Goal: Transaction & Acquisition: Purchase product/service

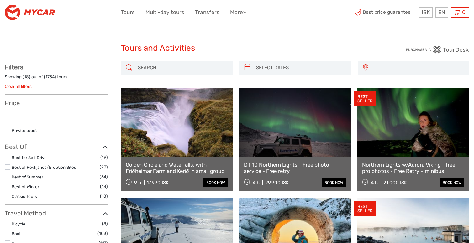
select select
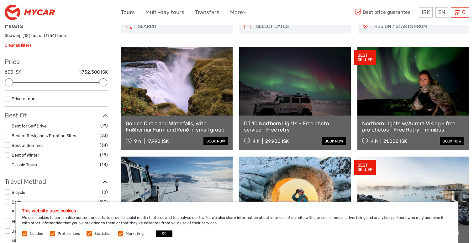
scroll to position [46, 0]
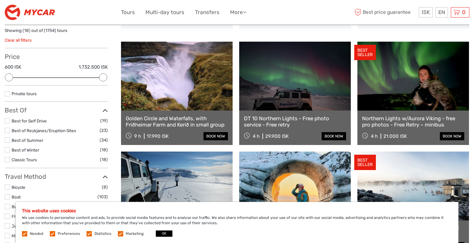
click at [126, 235] on label "Marketing" at bounding box center [135, 233] width 18 height 5
click at [0, 0] on input "checkbox" at bounding box center [0, 0] width 0 height 0
click at [94, 235] on label "Statistics" at bounding box center [102, 233] width 17 height 5
click at [0, 0] on input "checkbox" at bounding box center [0, 0] width 0 height 0
click at [74, 233] on label "Preferences" at bounding box center [69, 233] width 22 height 5
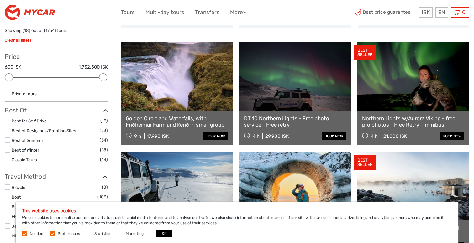
click at [0, 0] on input "checkbox" at bounding box center [0, 0] width 0 height 0
click at [38, 233] on label "Needed" at bounding box center [36, 233] width 13 height 5
click at [167, 233] on button "OK" at bounding box center [164, 234] width 17 height 6
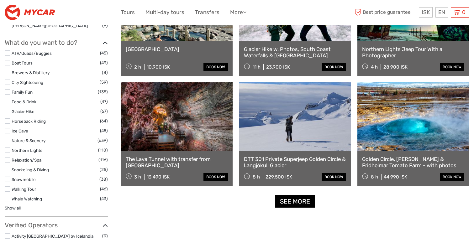
scroll to position [556, 0]
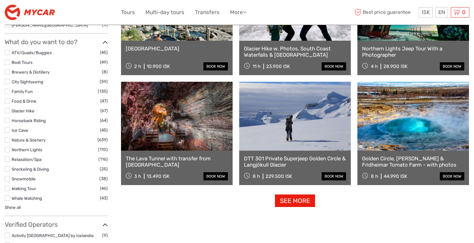
click at [291, 205] on link "See more" at bounding box center [295, 201] width 40 height 13
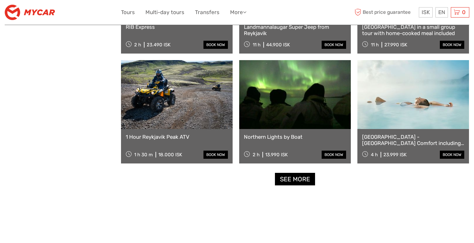
scroll to position [1238, 0]
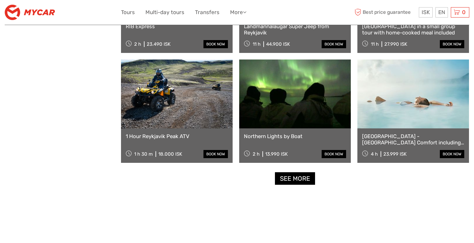
click at [304, 182] on link "See more" at bounding box center [295, 178] width 40 height 13
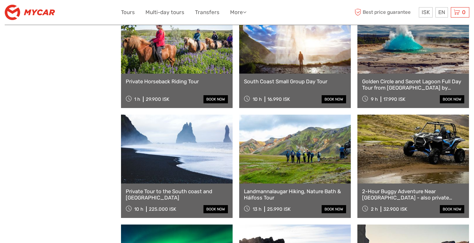
scroll to position [1731, 0]
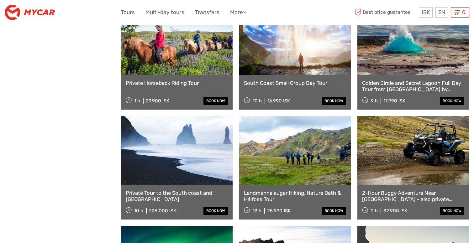
click at [264, 203] on div "Landmannalaugar Hiking, Nature Bath & Háifoss Tour 13 h 25.990 ISK book now" at bounding box center [295, 202] width 112 height 34
click at [263, 198] on link "Landmannalaugar Hiking, Nature Bath & Háifoss Tour" at bounding box center [295, 196] width 102 height 13
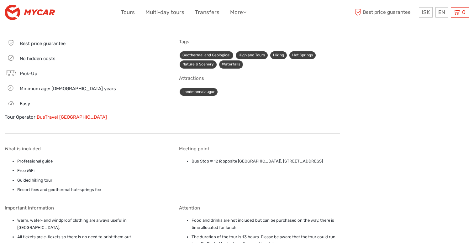
scroll to position [677, 0]
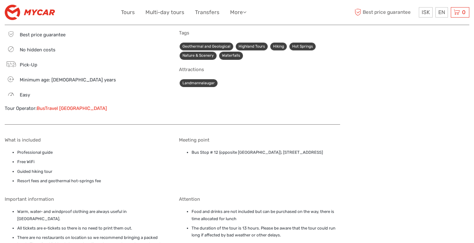
click at [113, 168] on li "Guided hiking tour" at bounding box center [91, 171] width 148 height 7
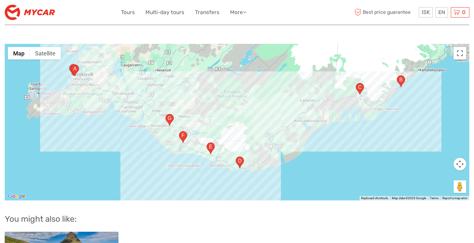
scroll to position [933, 0]
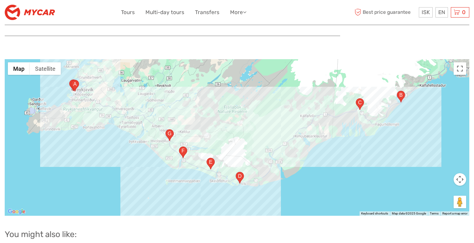
click at [165, 129] on area "Hvolsvöllur, 860 Hvolsvöllur, Iceland" at bounding box center [165, 129] width 0 height 0
click at [198, 106] on button "Close" at bounding box center [192, 113] width 15 height 15
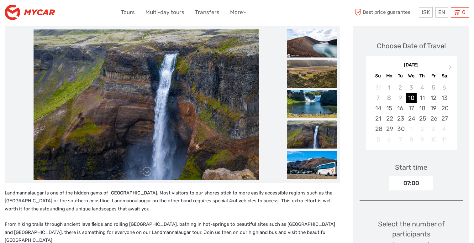
scroll to position [72, 0]
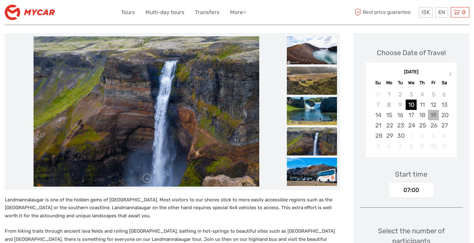
click at [435, 114] on div "19" at bounding box center [433, 115] width 11 height 10
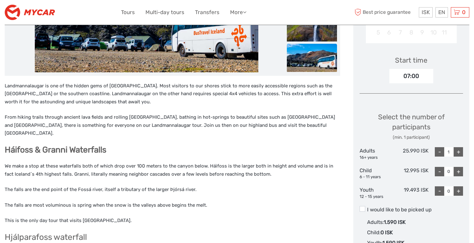
scroll to position [188, 0]
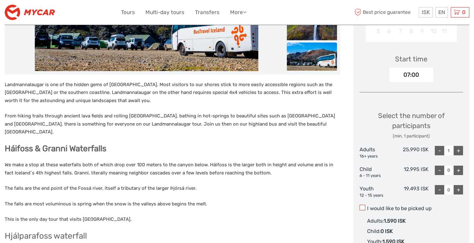
click at [361, 205] on span at bounding box center [362, 208] width 6 height 6
click at [367, 206] on input "I would like to be picked up" at bounding box center [367, 206] width 0 height 0
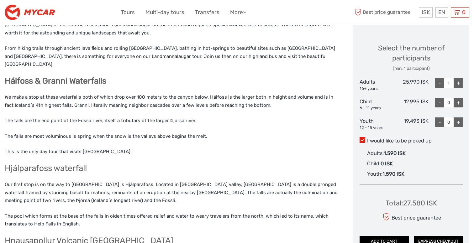
scroll to position [281, 0]
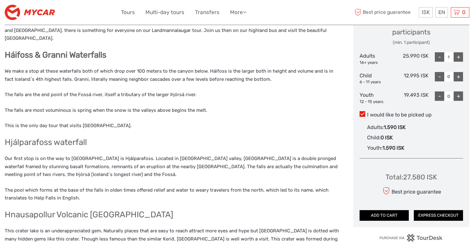
click at [364, 113] on span at bounding box center [362, 114] width 6 height 6
click at [367, 112] on input "I would like to be picked up" at bounding box center [367, 112] width 0 height 0
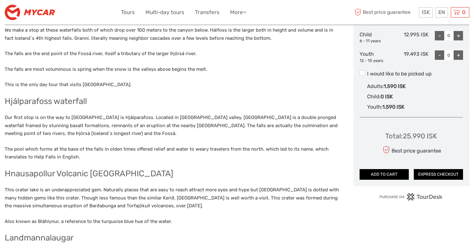
scroll to position [323, 0]
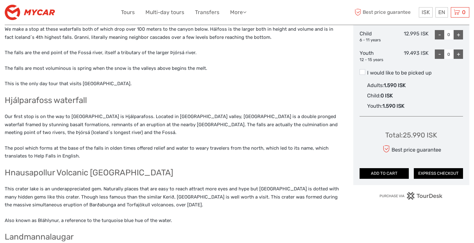
click at [187, 169] on h2 "Hnausapollur Volcanic Crater Lake" at bounding box center [172, 173] width 335 height 10
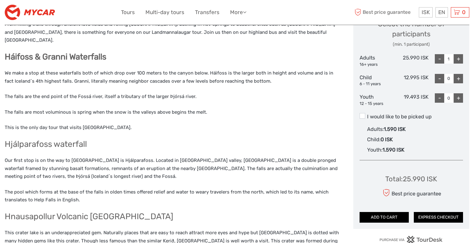
scroll to position [278, 0]
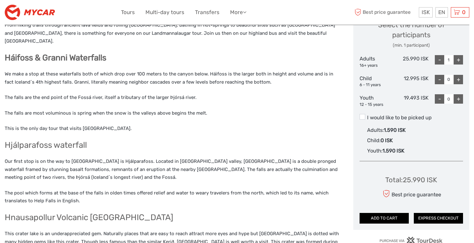
click at [214, 73] on p "We make a stop at these waterfalls both of which drop over 100 meters to the ca…" at bounding box center [172, 78] width 335 height 16
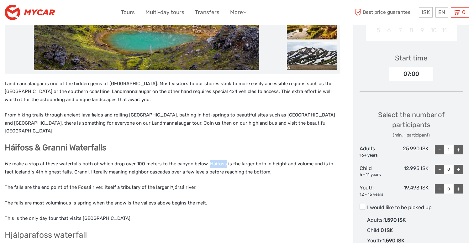
scroll to position [159, 0]
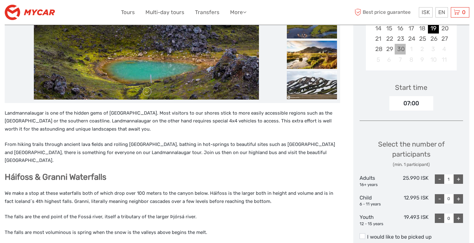
click at [401, 46] on div "30" at bounding box center [399, 49] width 11 height 10
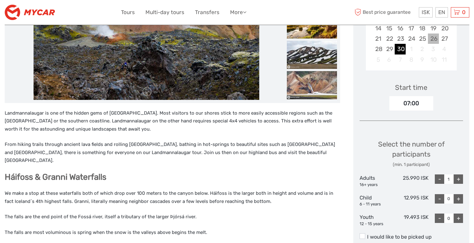
click at [436, 37] on div "26" at bounding box center [433, 39] width 11 height 10
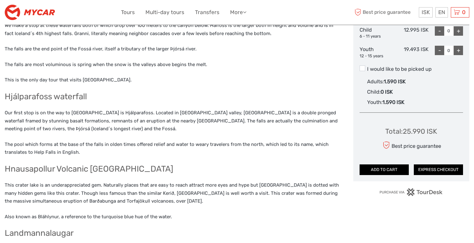
scroll to position [337, 0]
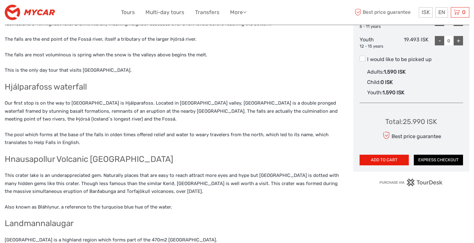
click at [403, 158] on button "ADD TO CART" at bounding box center [383, 160] width 49 height 11
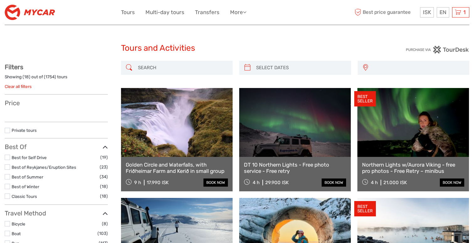
select select
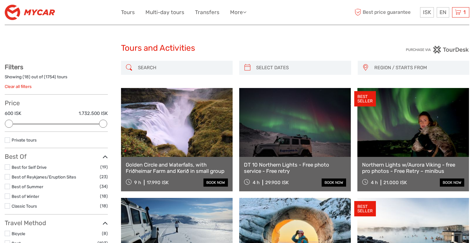
click at [458, 14] on icon at bounding box center [457, 12] width 6 height 8
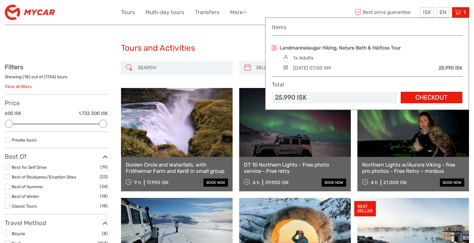
click at [406, 94] on link "Checkout" at bounding box center [431, 98] width 62 height 12
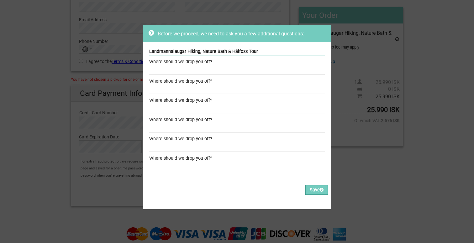
click at [37, 119] on div "Before we proceed, we need to ask you a few additional questions: Landmannalaug…" at bounding box center [237, 121] width 474 height 243
click at [182, 60] on div "Where should we drop you off?" at bounding box center [236, 62] width 175 height 7
click at [182, 66] on input "text" at bounding box center [236, 70] width 175 height 9
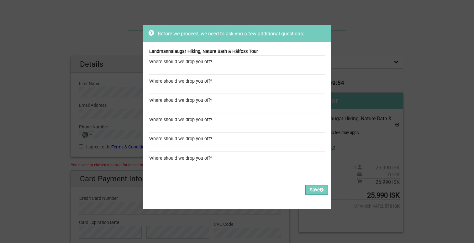
click at [179, 91] on input "text" at bounding box center [236, 89] width 175 height 9
click at [176, 117] on div "Where should we drop you off?" at bounding box center [236, 120] width 175 height 7
click at [178, 106] on input "text" at bounding box center [236, 108] width 175 height 9
click at [178, 127] on input "text" at bounding box center [236, 127] width 175 height 9
